Goal: Check status: Check status

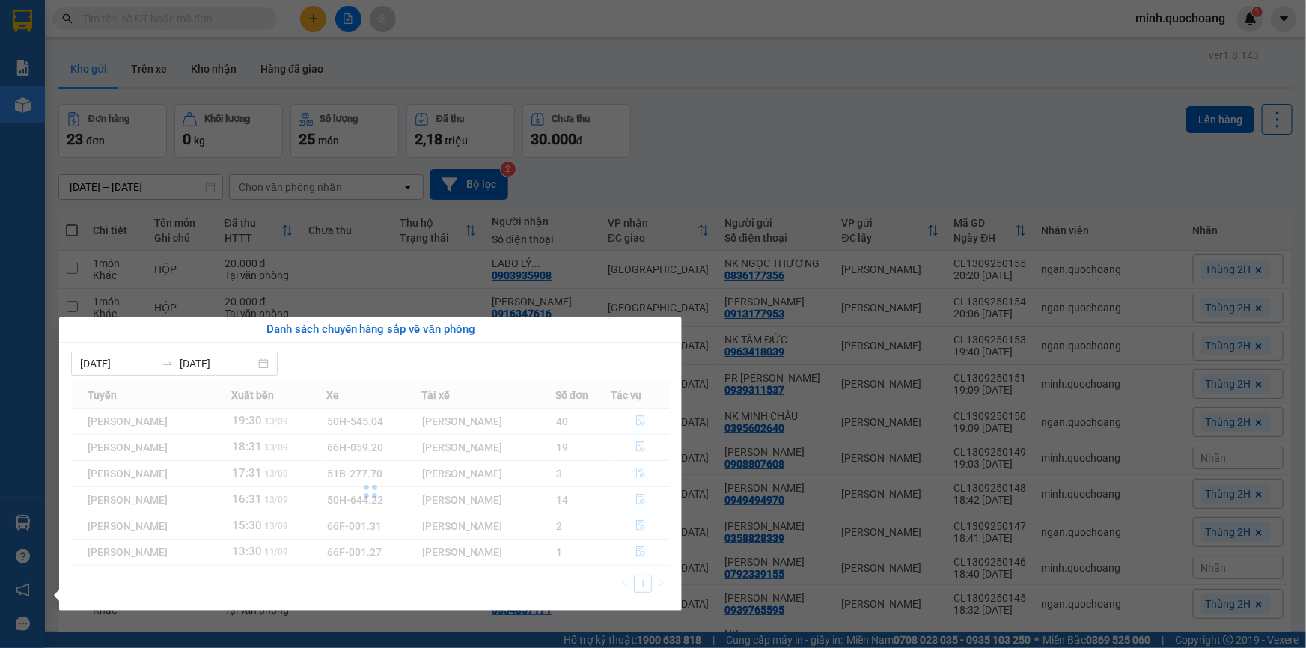
scroll to position [707, 0]
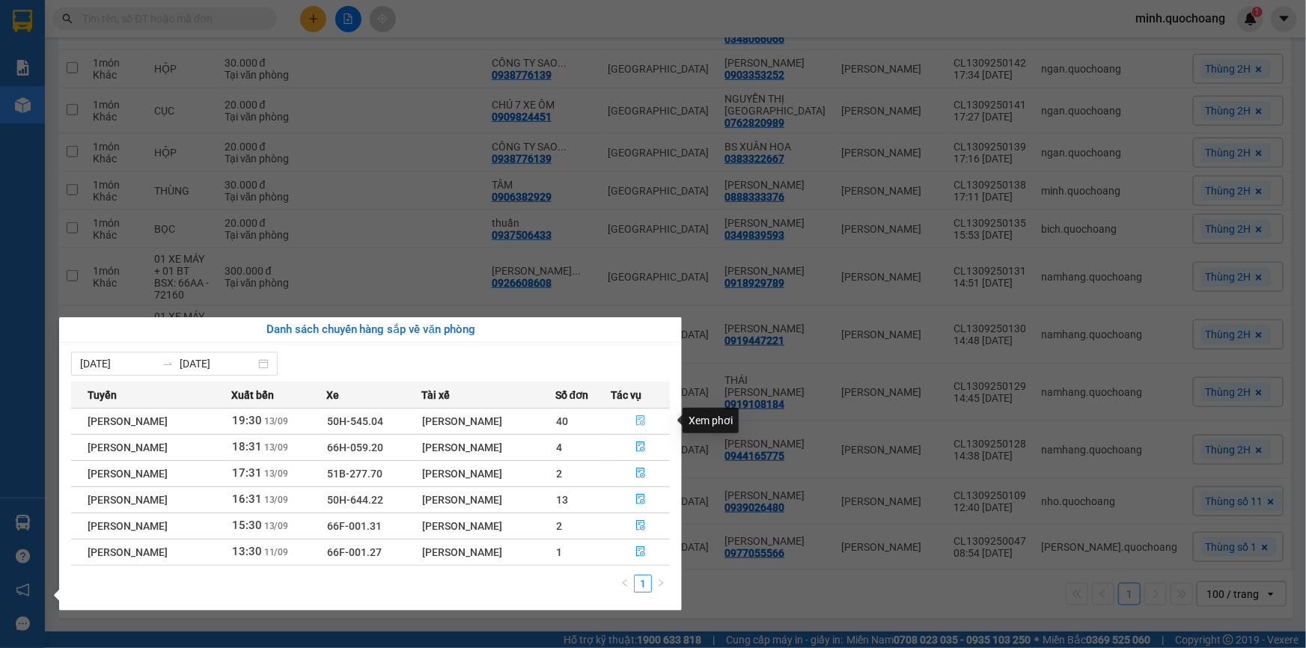
click at [644, 421] on icon "file-done" at bounding box center [640, 420] width 10 height 10
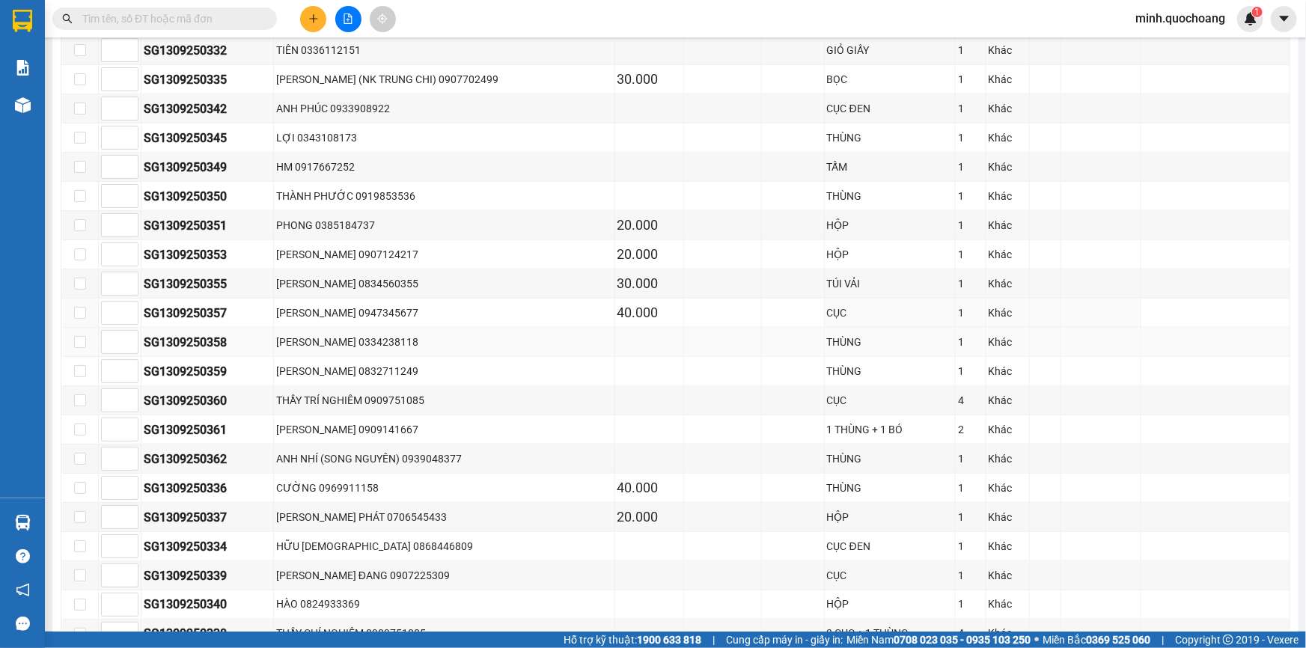
scroll to position [743, 0]
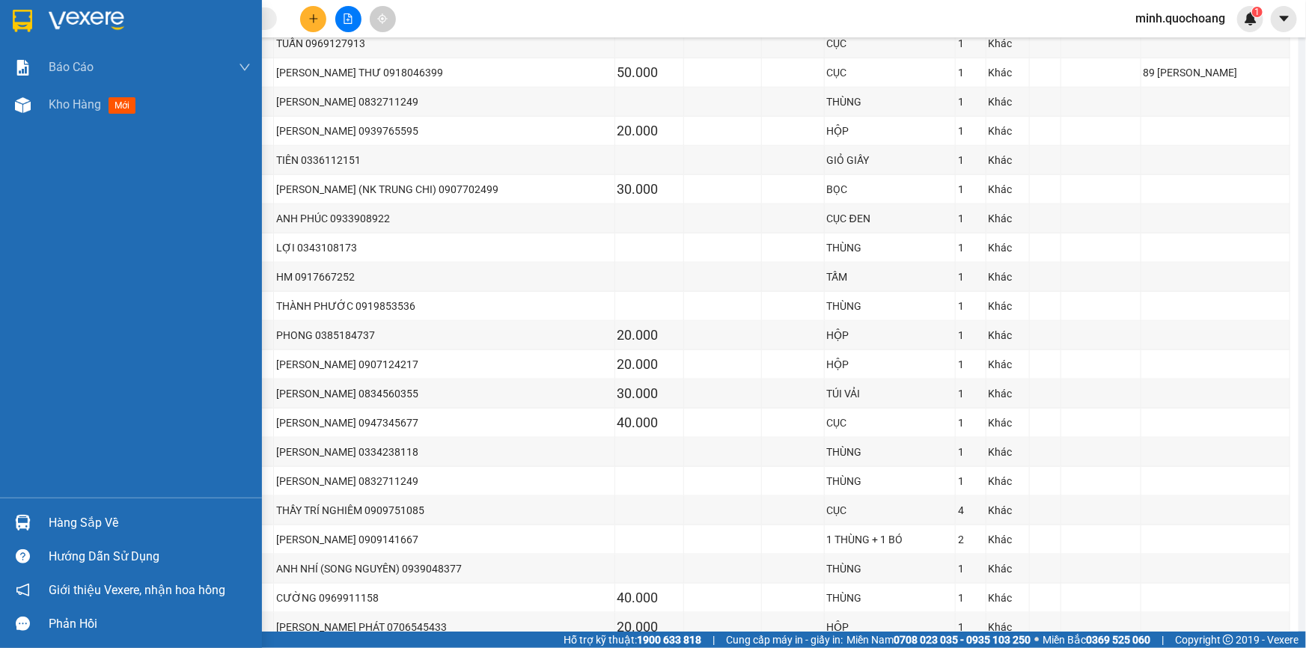
click at [13, 522] on div at bounding box center [23, 523] width 26 height 26
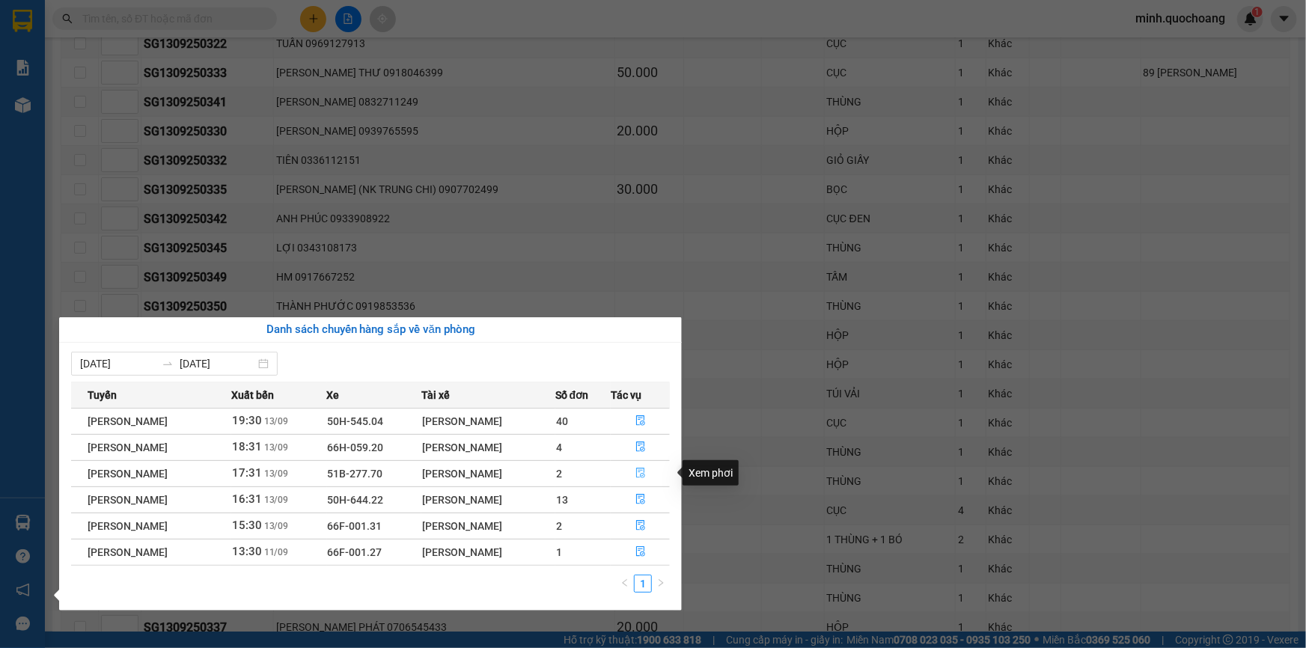
click at [646, 468] on icon "file-done" at bounding box center [640, 473] width 10 height 10
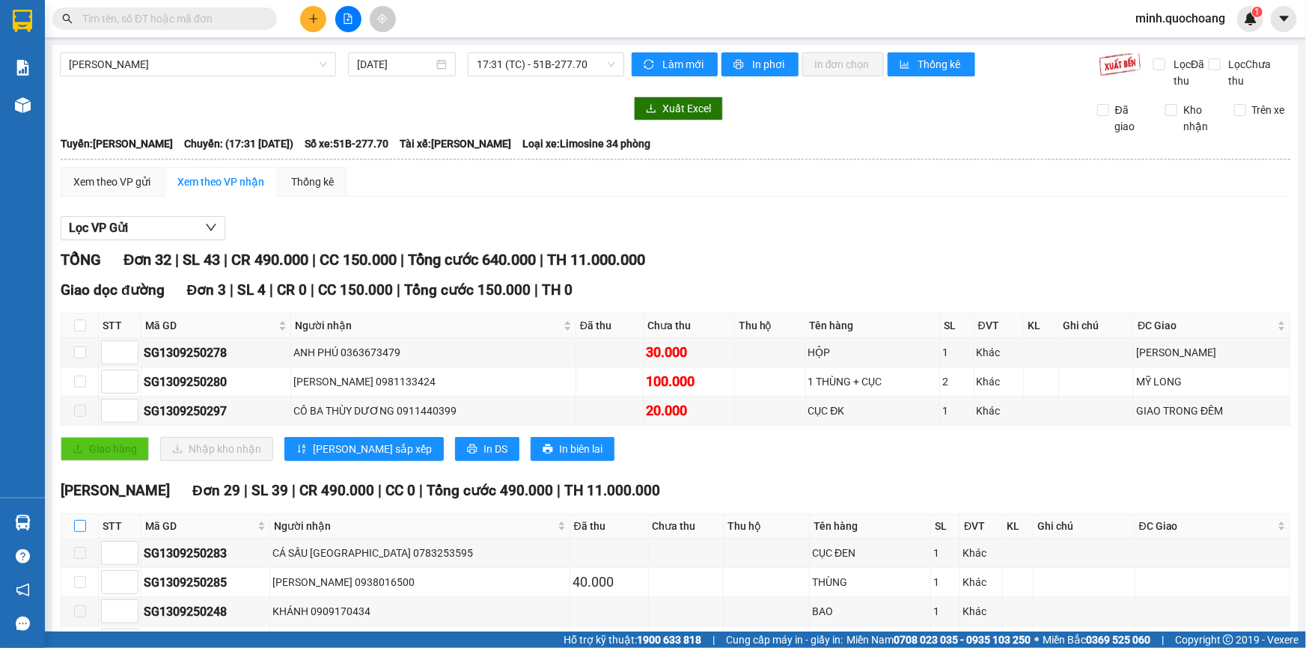
click at [81, 526] on input "checkbox" at bounding box center [80, 526] width 12 height 12
checkbox input "true"
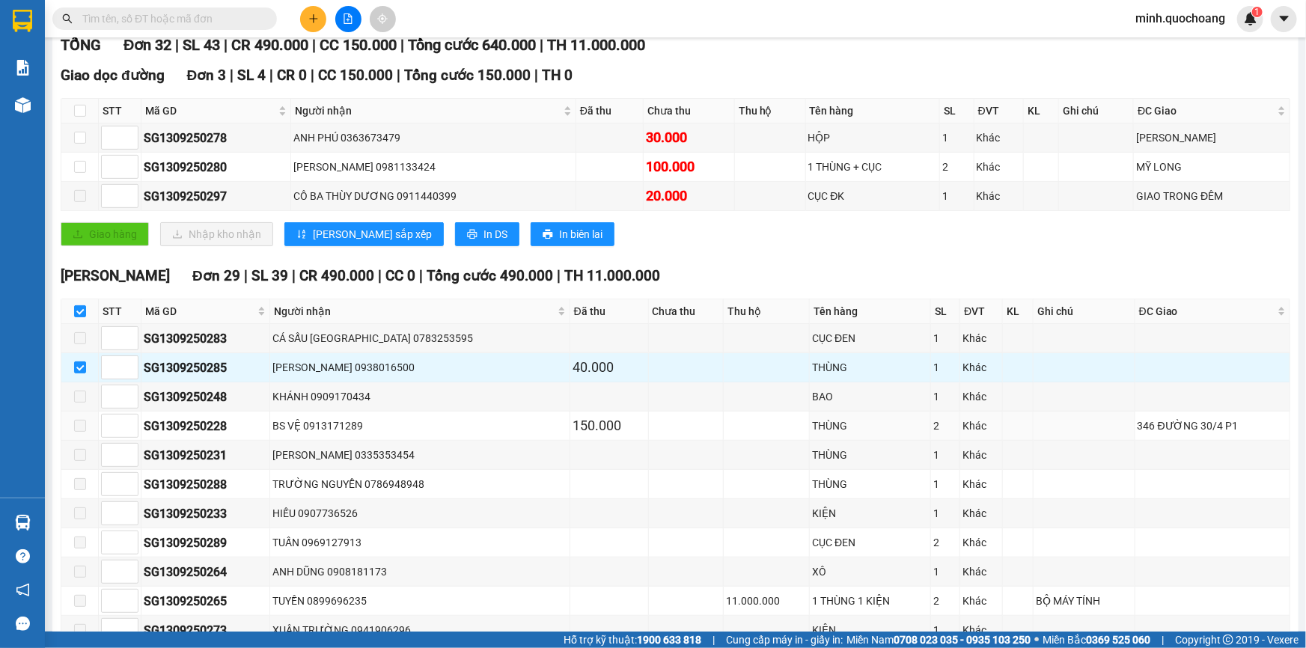
scroll to position [408, 0]
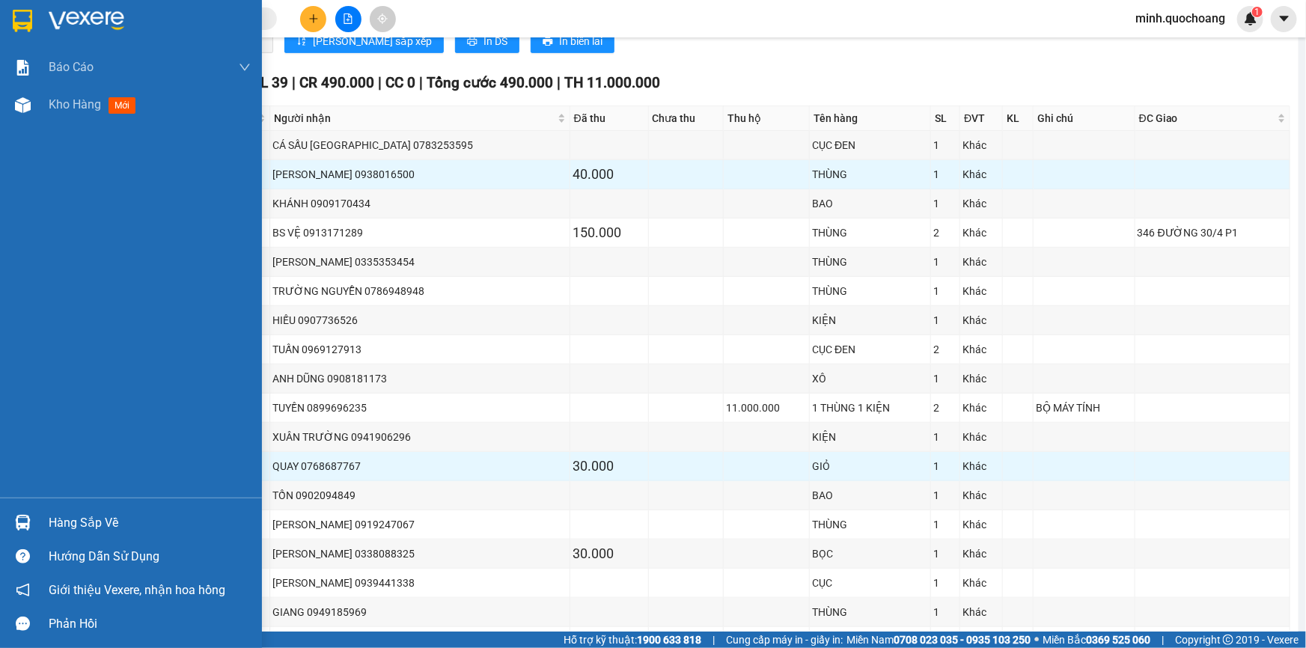
drag, startPoint x: 92, startPoint y: 531, endPoint x: 101, endPoint y: 527, distance: 10.0
click at [92, 531] on div "Hàng sắp về" at bounding box center [150, 523] width 202 height 22
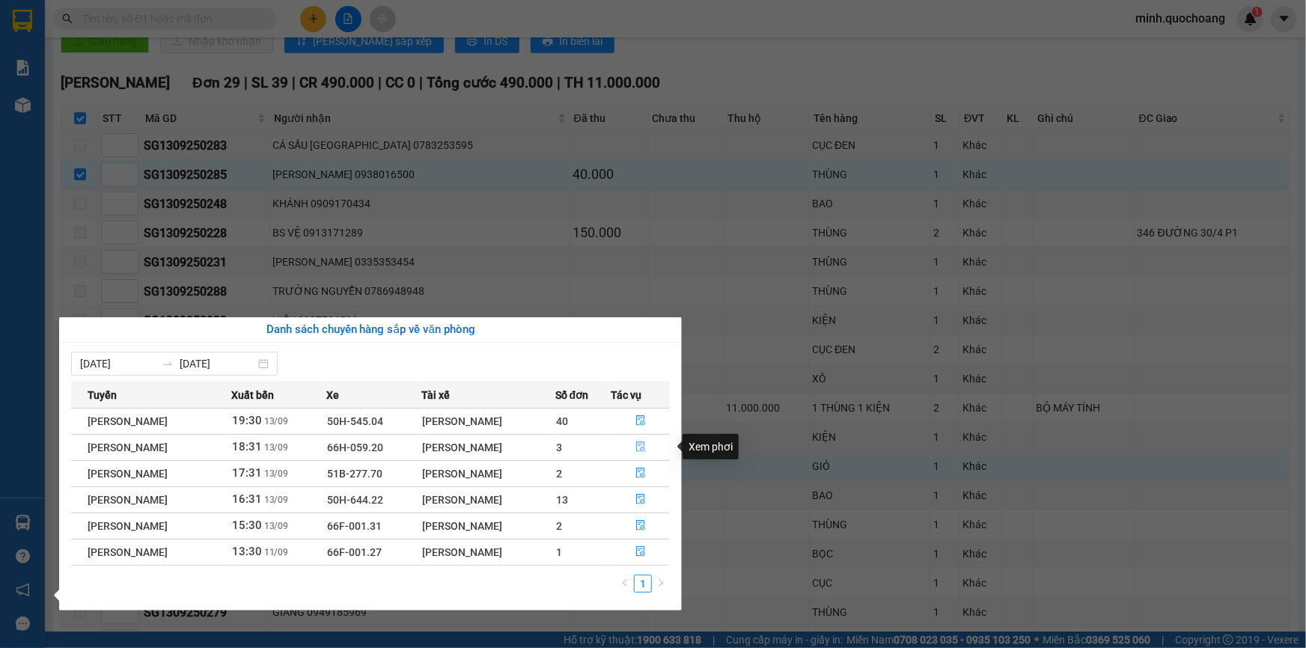
click at [643, 440] on button "button" at bounding box center [640, 448] width 58 height 24
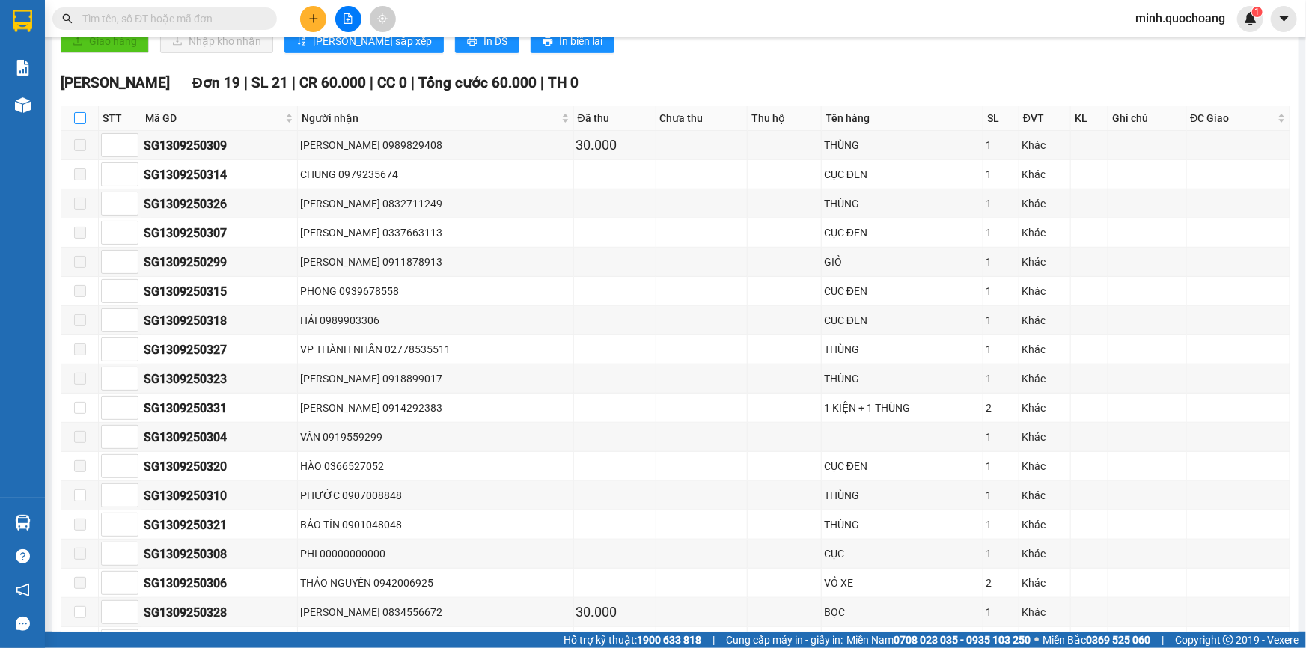
click at [82, 120] on input "checkbox" at bounding box center [80, 118] width 12 height 12
checkbox input "true"
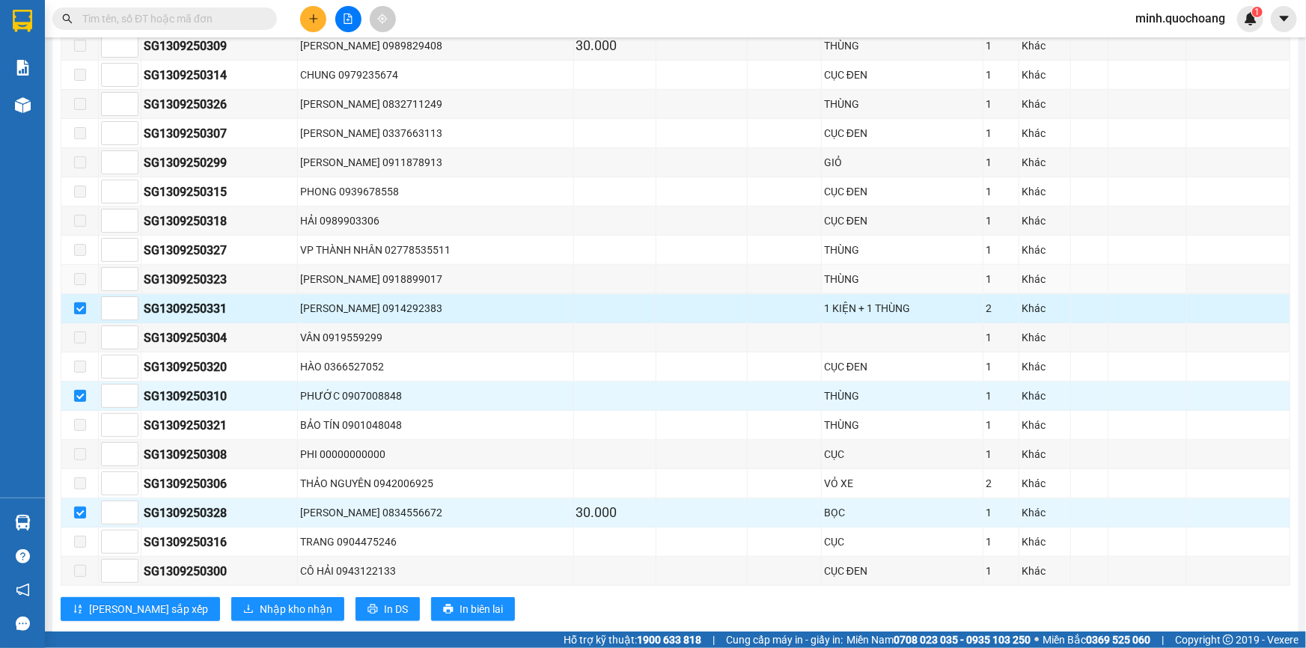
scroll to position [533, 0]
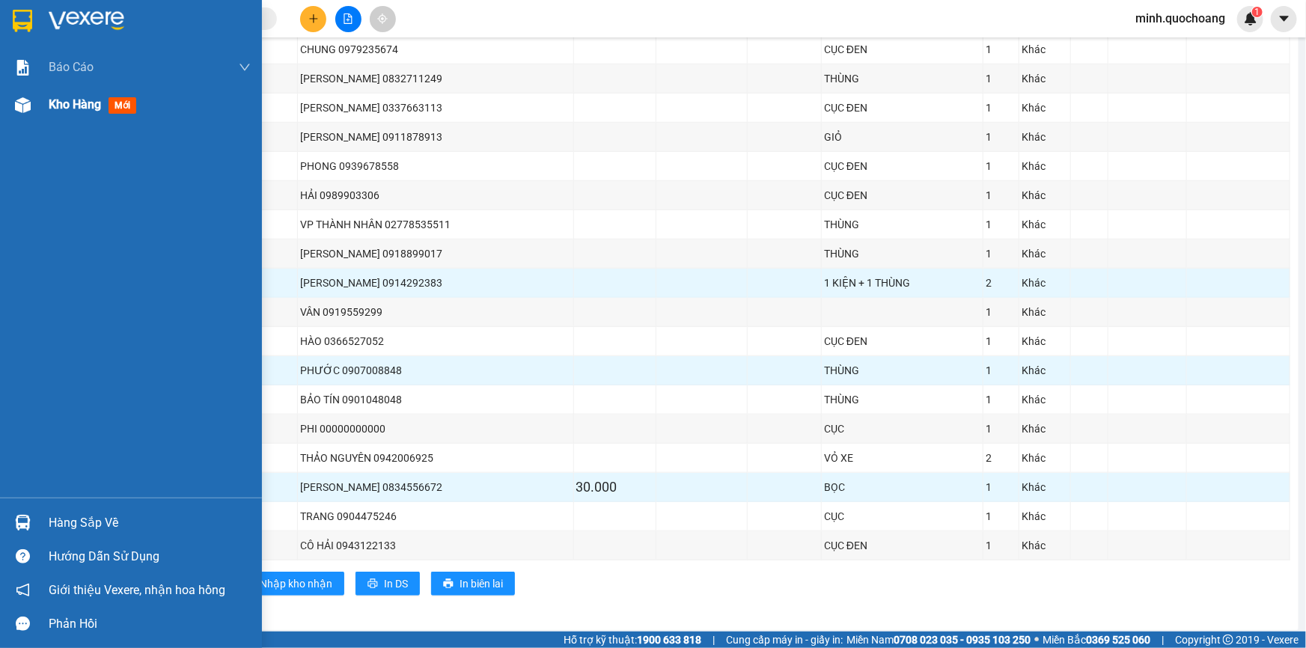
click at [73, 112] on div "Kho hàng mới" at bounding box center [96, 104] width 94 height 19
